Goal: Information Seeking & Learning: Find specific fact

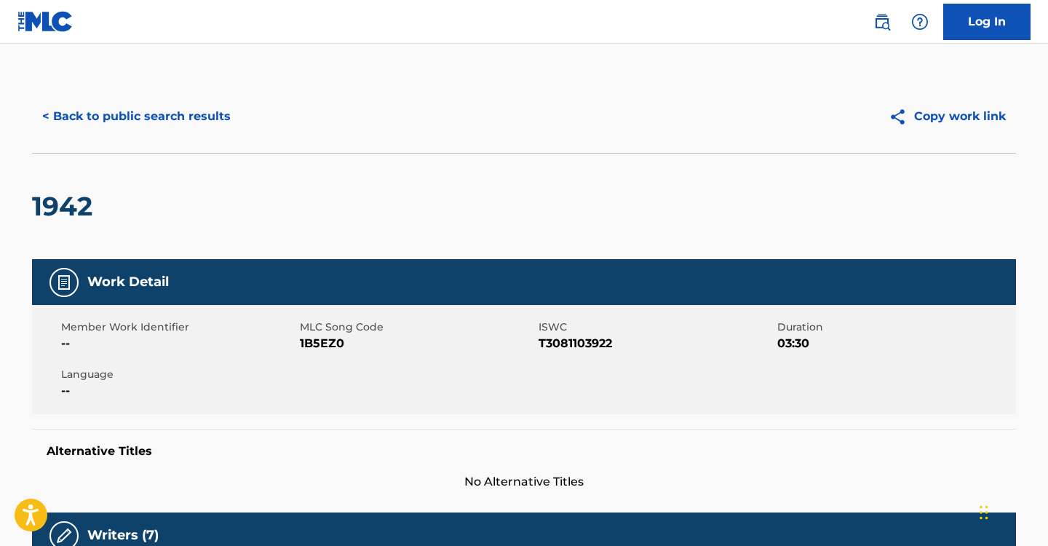
click at [178, 113] on button "< Back to public search results" at bounding box center [136, 116] width 209 height 36
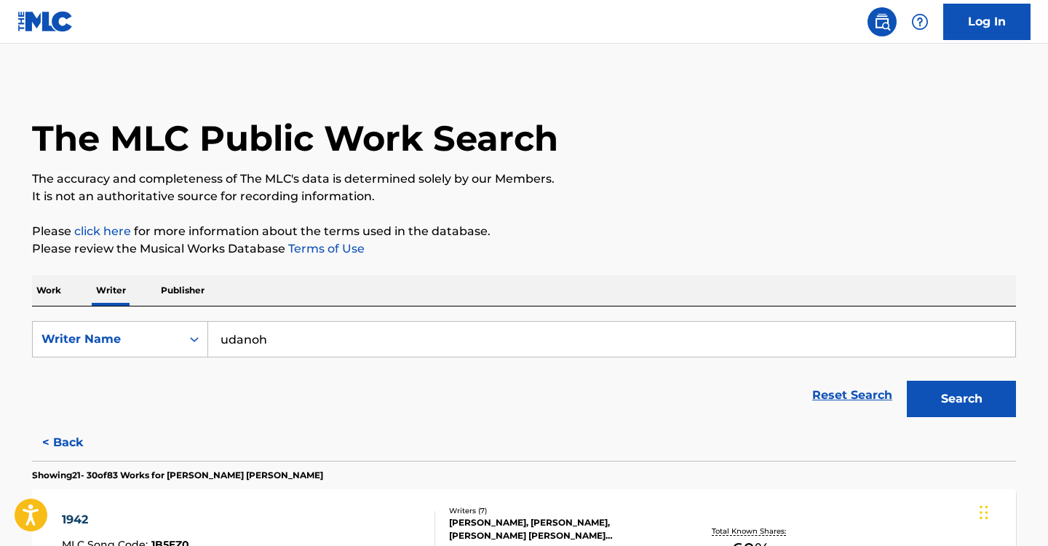
click at [45, 293] on p "Work" at bounding box center [48, 290] width 33 height 31
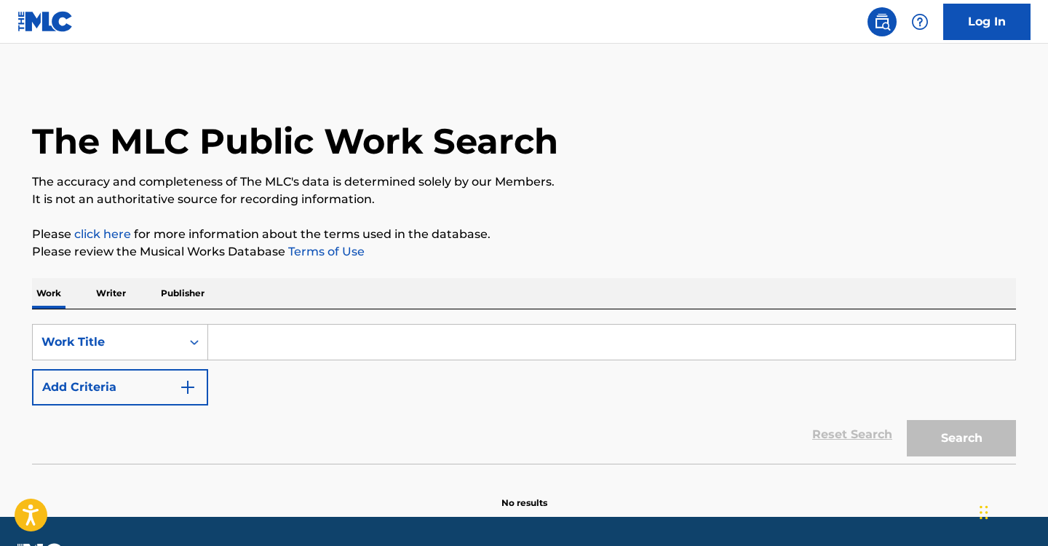
click at [297, 341] on input "Search Form" at bounding box center [611, 341] width 807 height 35
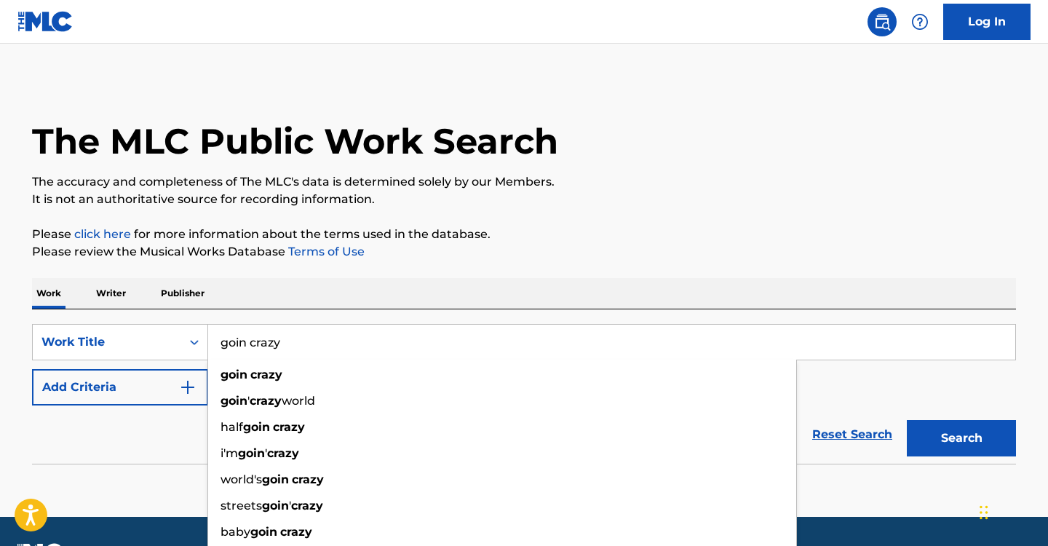
type input "goin crazy"
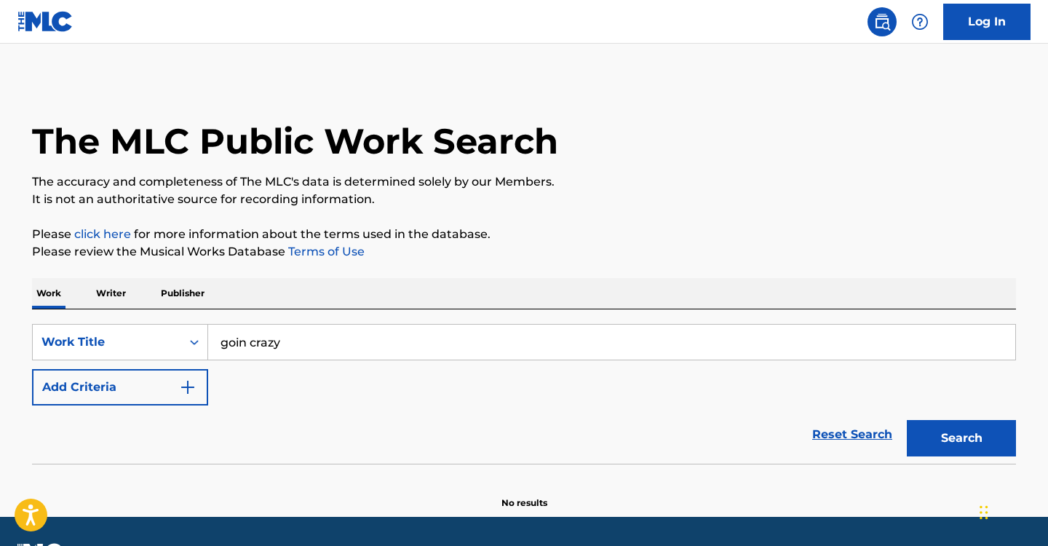
drag, startPoint x: 140, startPoint y: 396, endPoint x: 156, endPoint y: 393, distance: 15.6
click at [148, 395] on button "Add Criteria" at bounding box center [120, 387] width 176 height 36
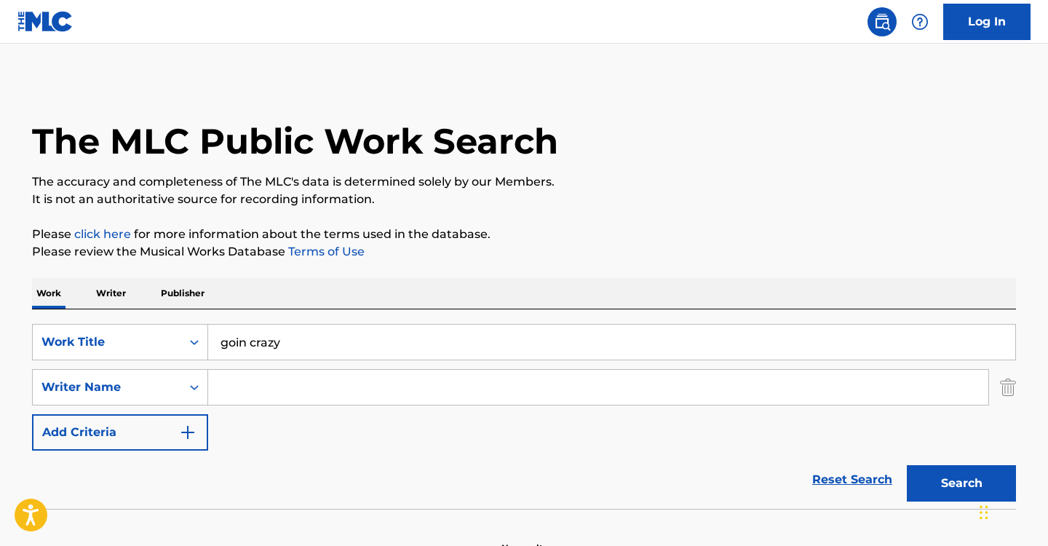
click at [282, 381] on input "Search Form" at bounding box center [598, 387] width 780 height 35
click at [907, 465] on button "Search" at bounding box center [961, 483] width 109 height 36
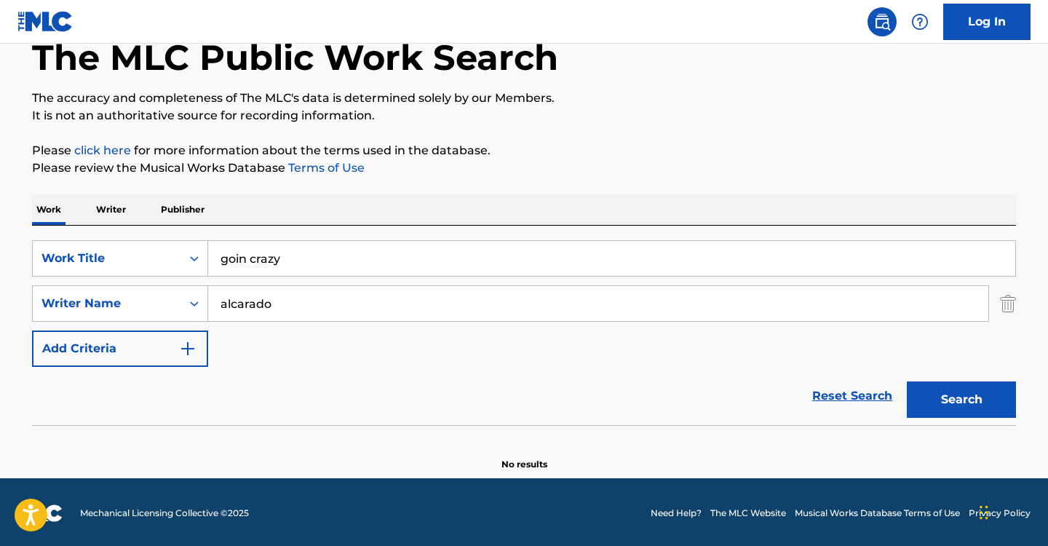
scroll to position [86, 0]
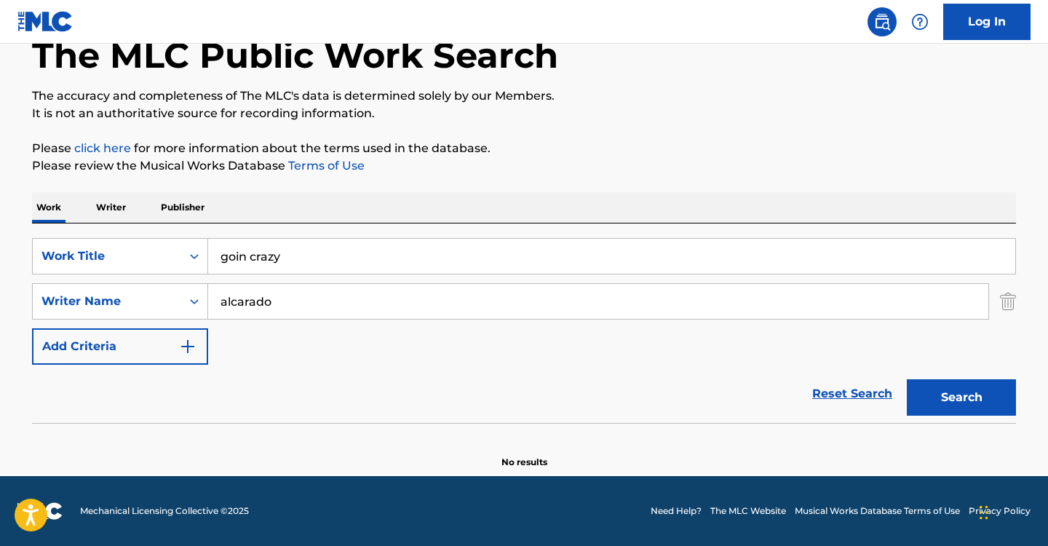
click at [241, 302] on input "alcarado" at bounding box center [598, 301] width 780 height 35
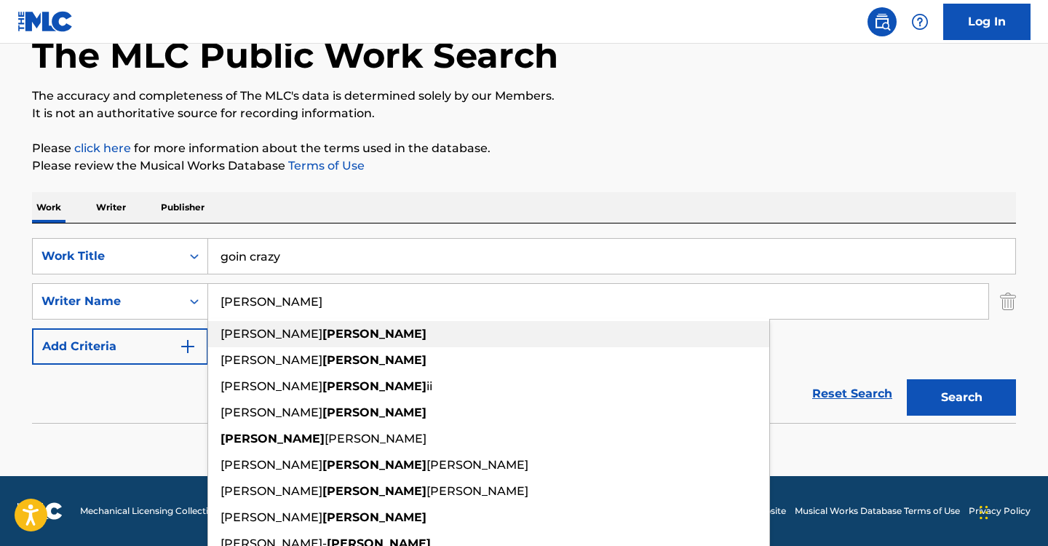
type input "francisco [PERSON_NAME] [PERSON_NAME]"
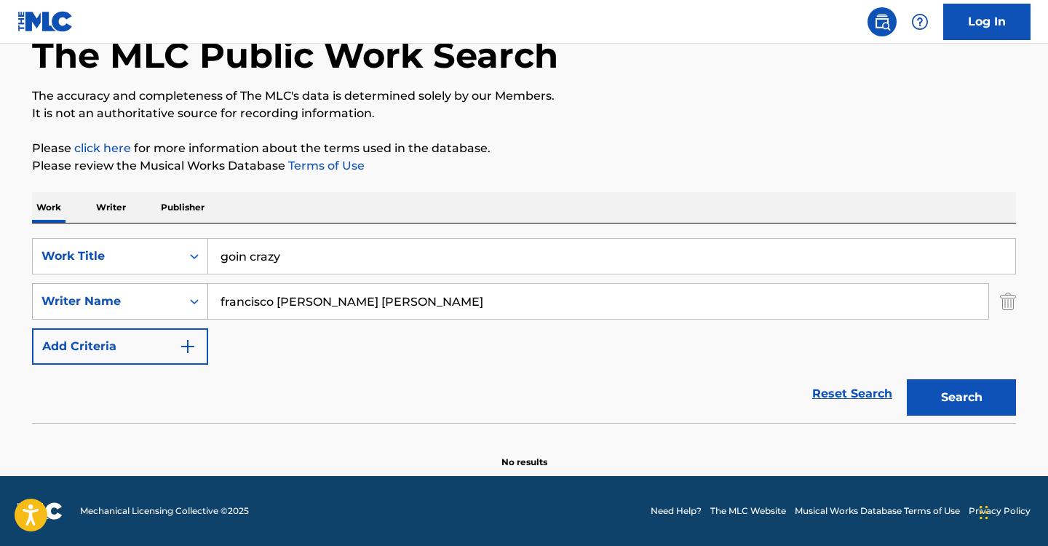
drag, startPoint x: 424, startPoint y: 298, endPoint x: 127, endPoint y: 290, distance: 297.7
click at [127, 290] on div "SearchWithCriteria374a4213-3cb6-4236-a4f5-fe5181d70ae3 Writer Name francisco [P…" at bounding box center [524, 301] width 984 height 36
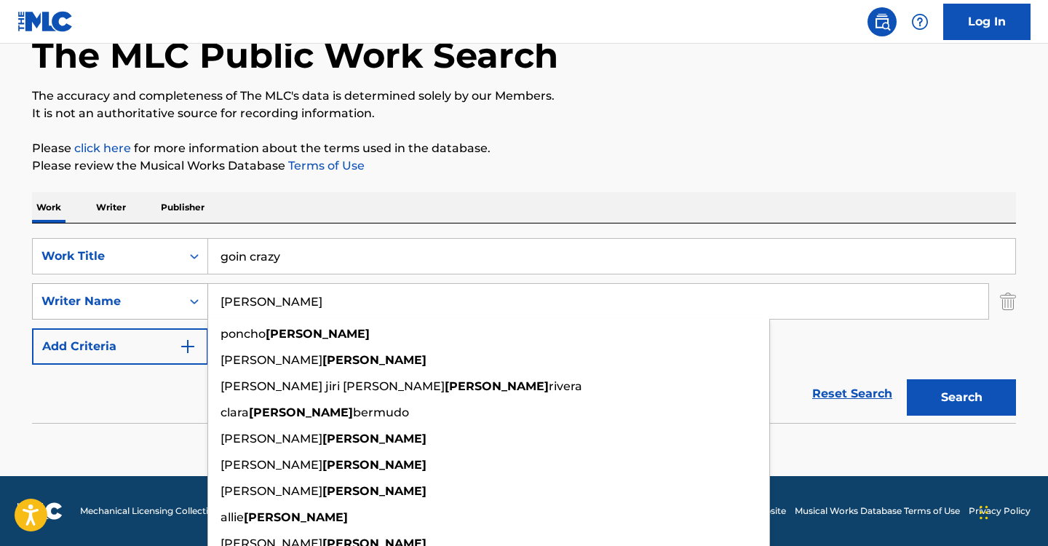
type input "[PERSON_NAME]"
click at [907, 379] on button "Search" at bounding box center [961, 397] width 109 height 36
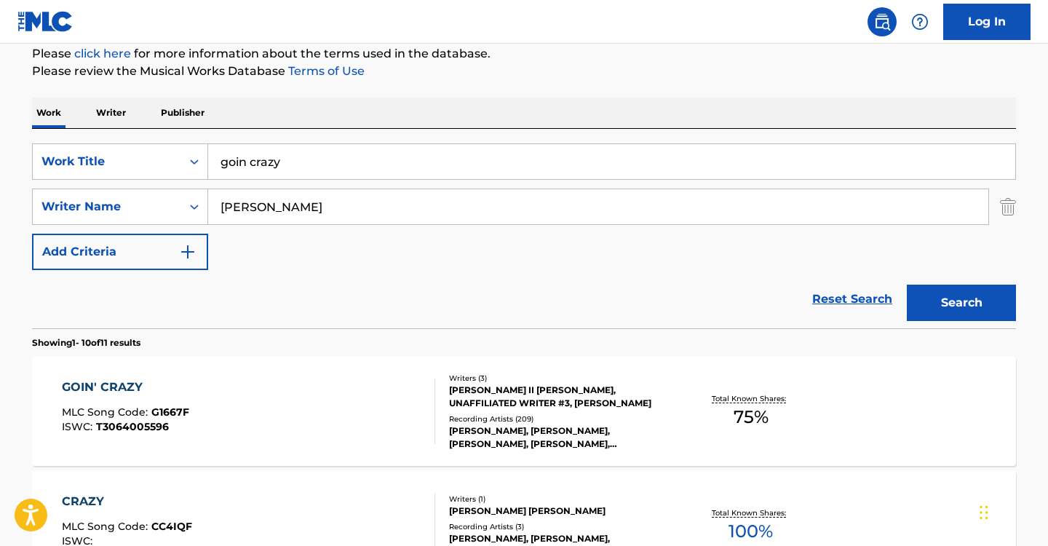
scroll to position [377, 0]
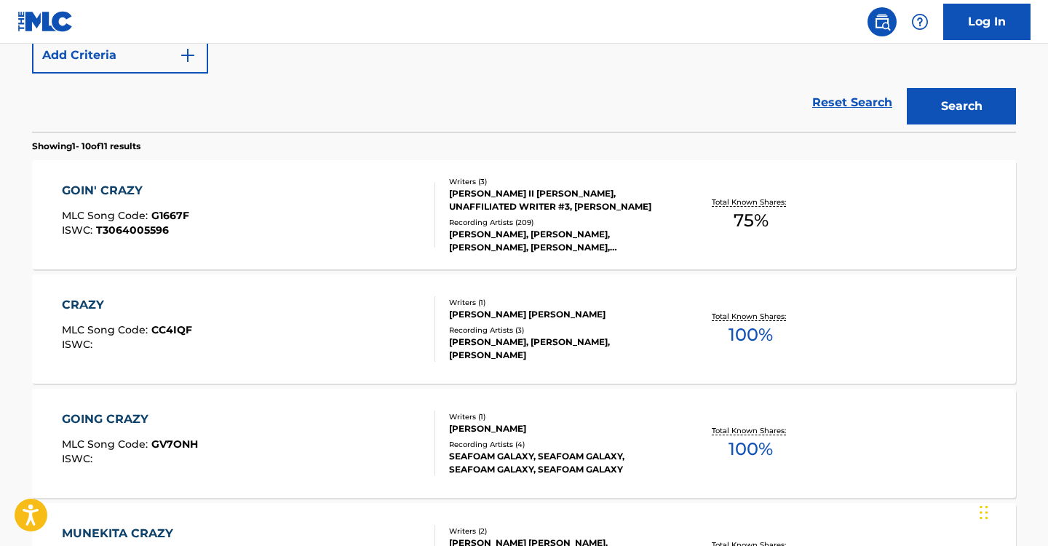
click at [340, 217] on div "GOIN' CRAZY MLC Song Code : G1667F ISWC : T3064005596" at bounding box center [249, 214] width 374 height 65
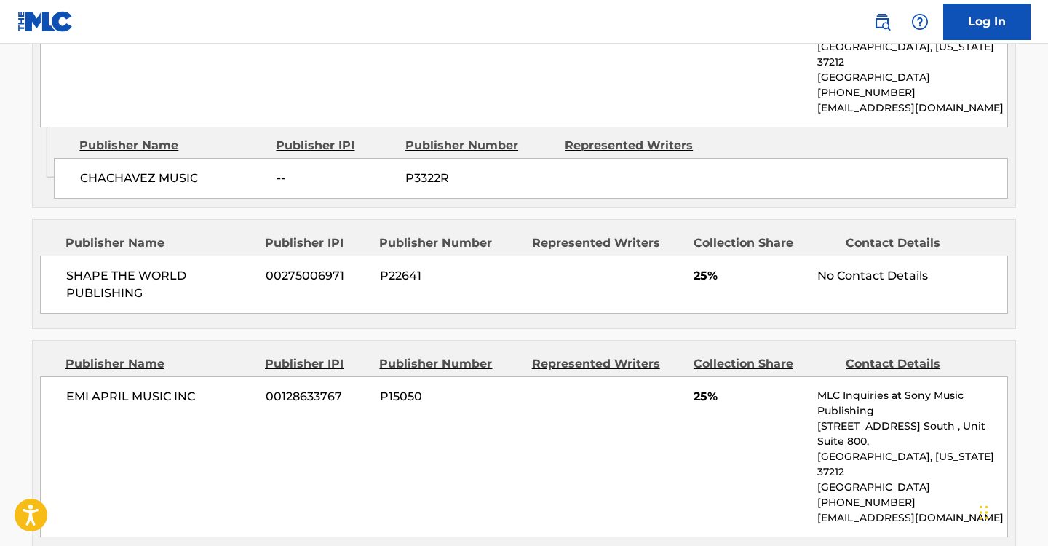
scroll to position [1164, 0]
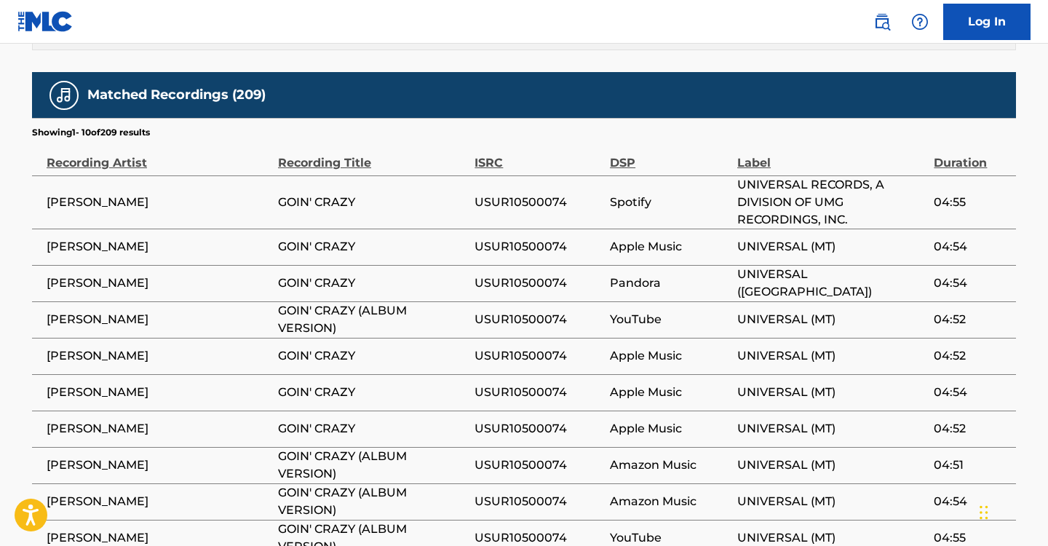
scroll to position [460, 0]
